Goal: Information Seeking & Learning: Find specific fact

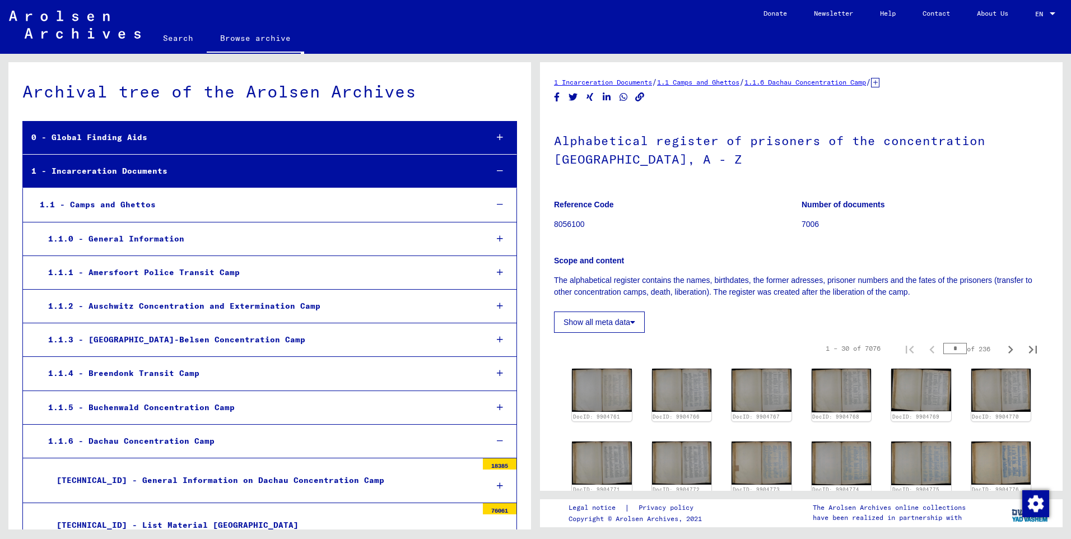
scroll to position [405, 0]
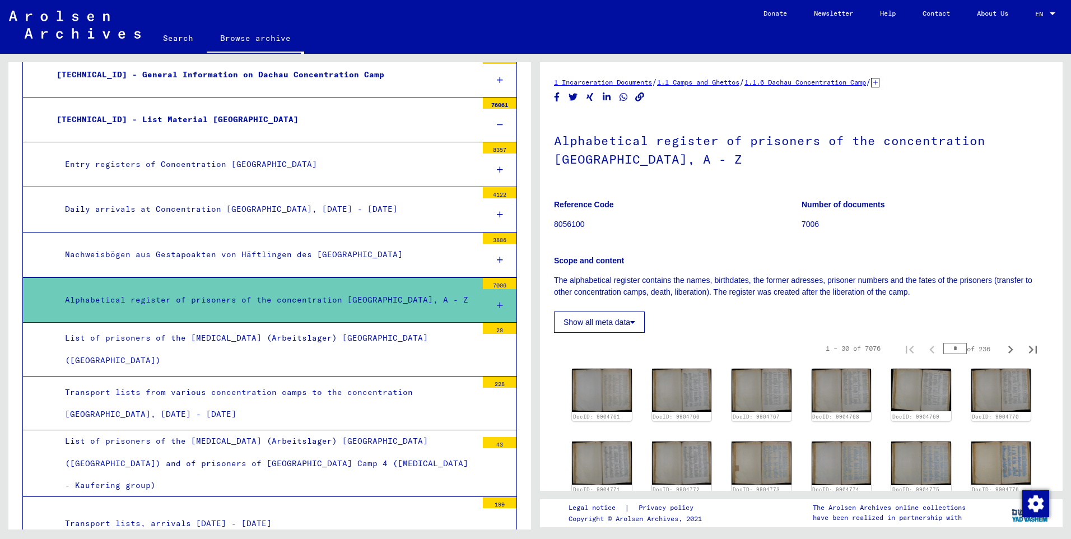
click at [497, 303] on icon at bounding box center [500, 305] width 6 height 8
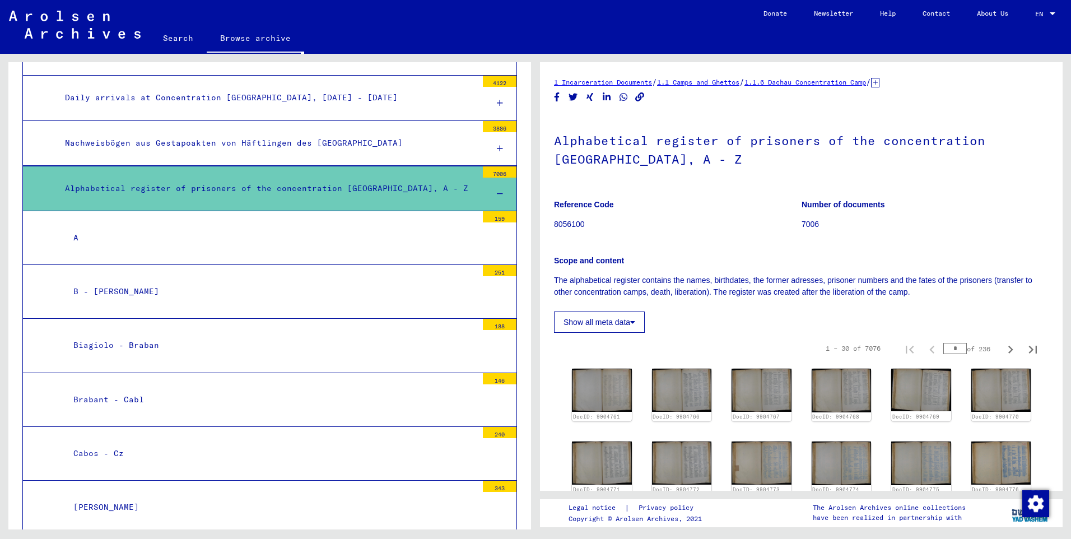
scroll to position [517, 0]
click at [180, 35] on link "Search" at bounding box center [178, 38] width 57 height 27
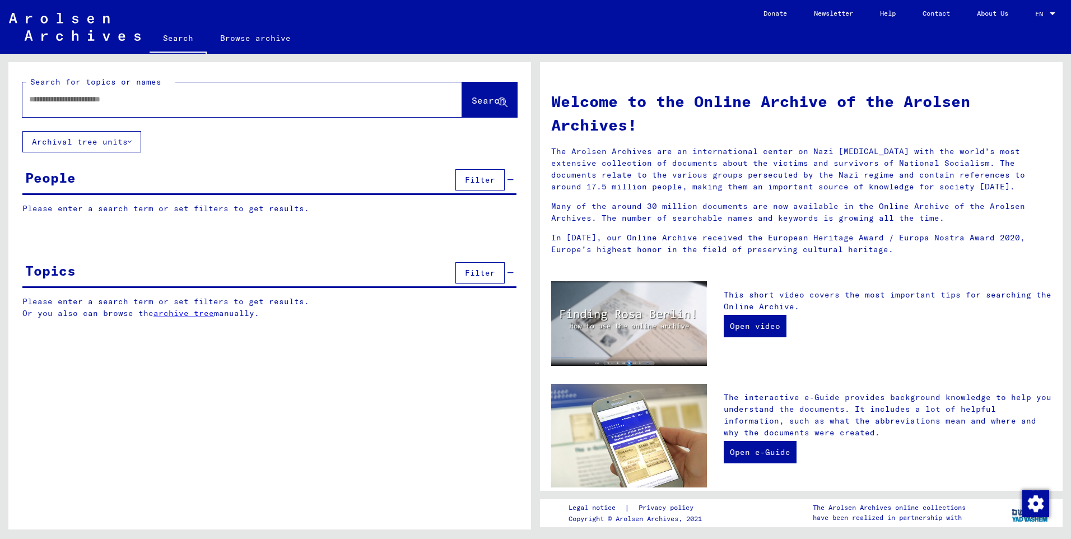
click at [478, 178] on span "Filter" at bounding box center [480, 180] width 30 height 10
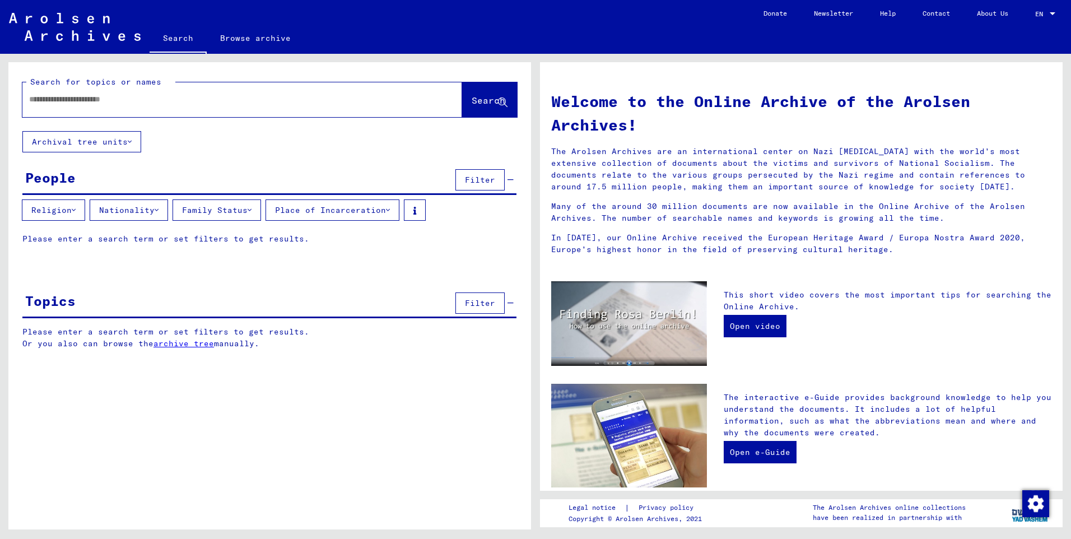
click at [363, 209] on button "Place of Incarceration" at bounding box center [332, 209] width 134 height 21
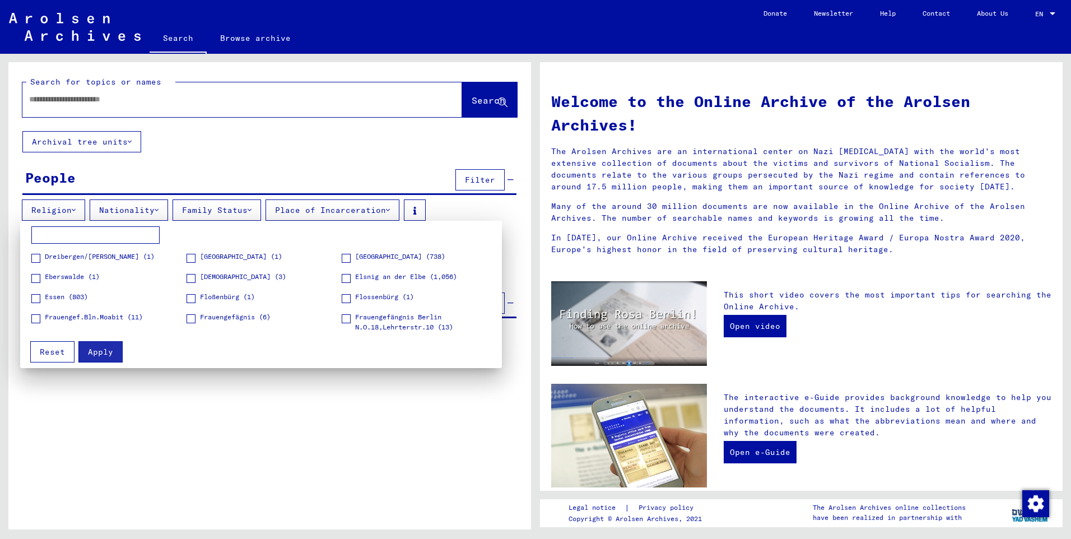
scroll to position [728, 0]
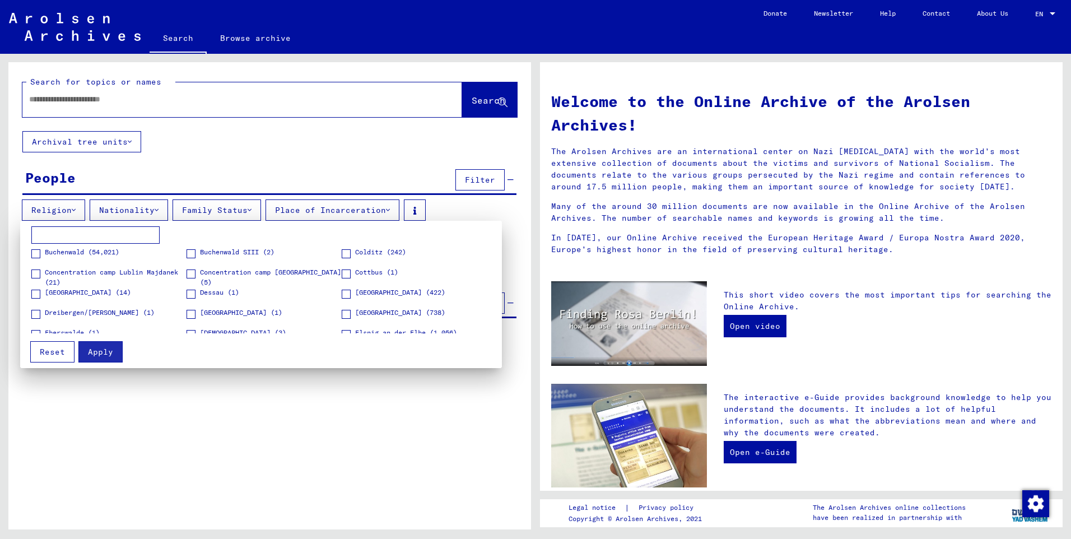
click at [37, 295] on span at bounding box center [35, 293] width 9 height 9
click at [153, 102] on div at bounding box center [535, 269] width 1071 height 539
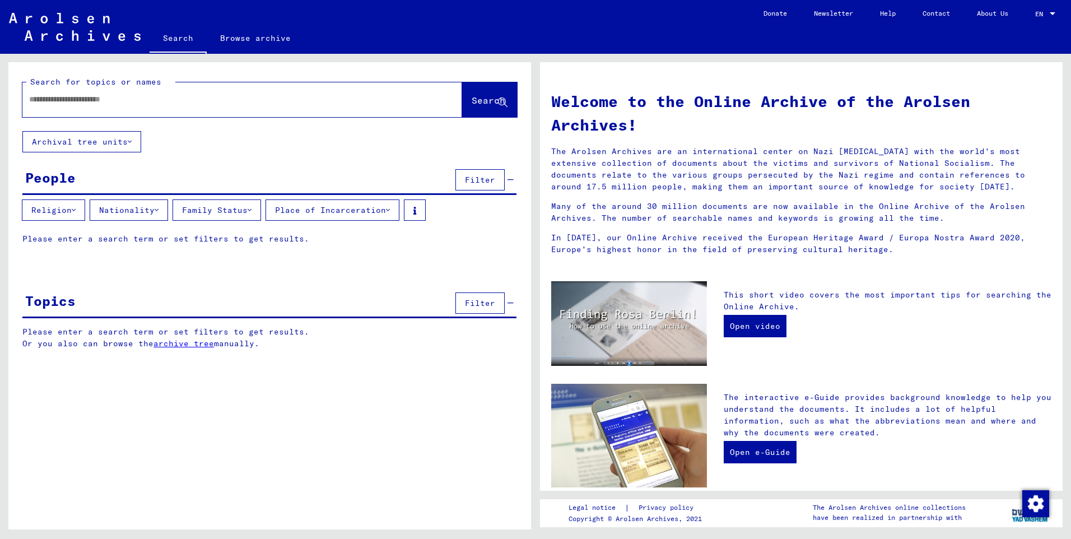
click at [370, 213] on button "Place of Incarceration" at bounding box center [332, 209] width 134 height 21
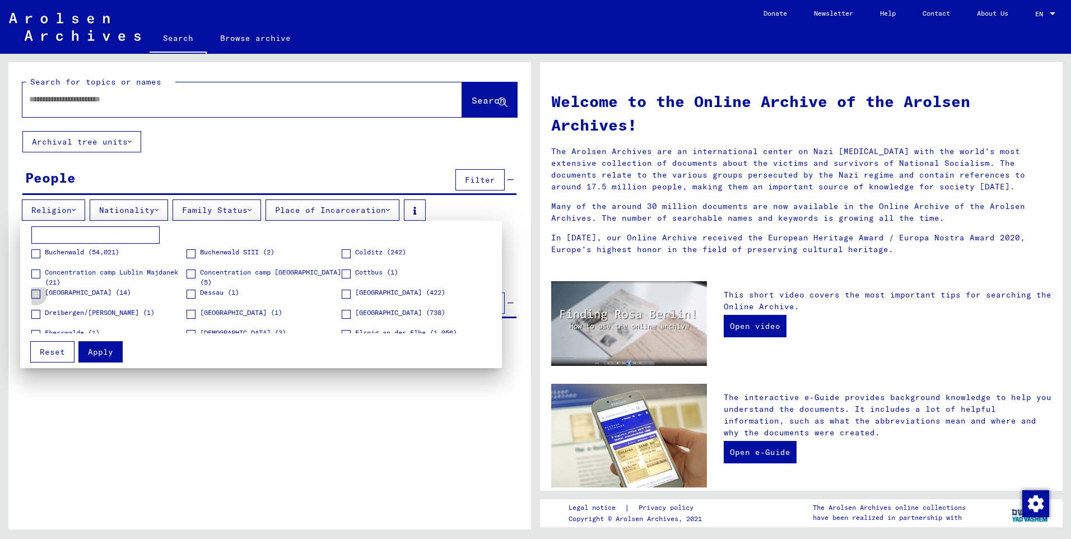
click at [36, 295] on span at bounding box center [35, 293] width 9 height 9
click at [102, 352] on span "Apply" at bounding box center [100, 352] width 25 height 10
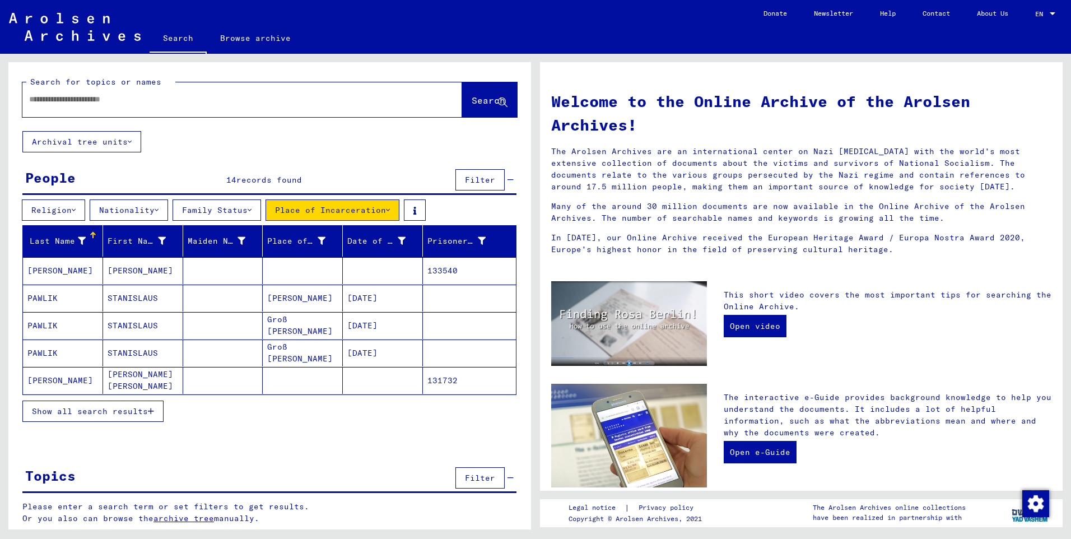
click at [62, 105] on input "text" at bounding box center [228, 100] width 399 height 12
type input "******"
click at [471, 101] on span "Search" at bounding box center [488, 100] width 34 height 11
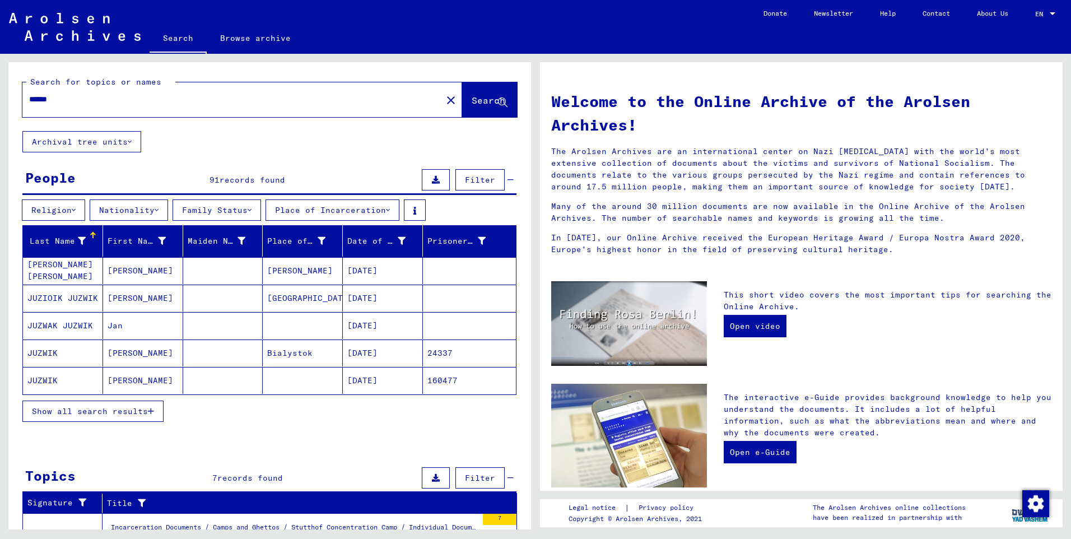
click at [147, 409] on span "Show all search results" at bounding box center [90, 411] width 116 height 10
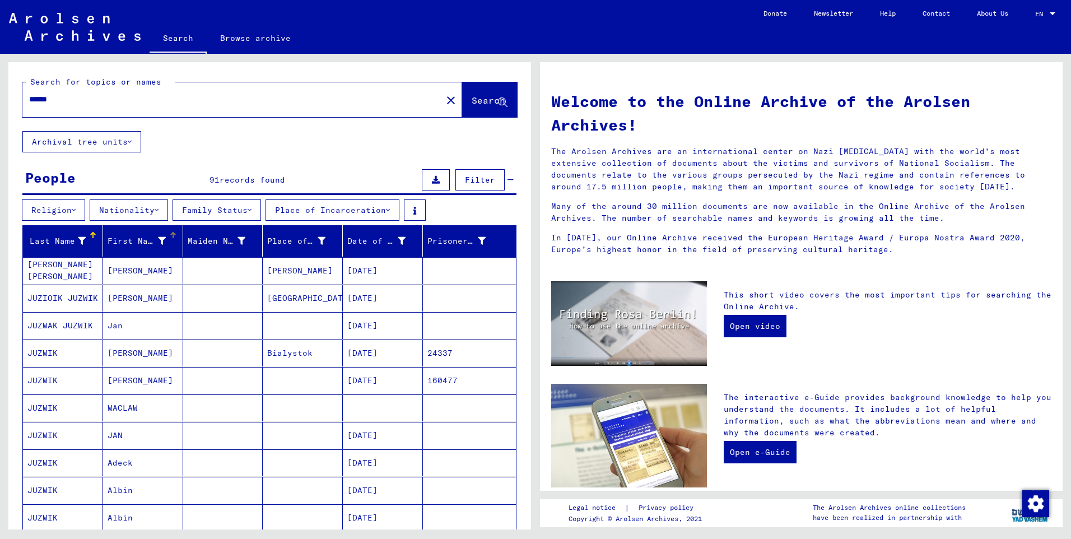
click at [132, 241] on div "First Name" at bounding box center [137, 241] width 58 height 12
